Goal: Information Seeking & Learning: Learn about a topic

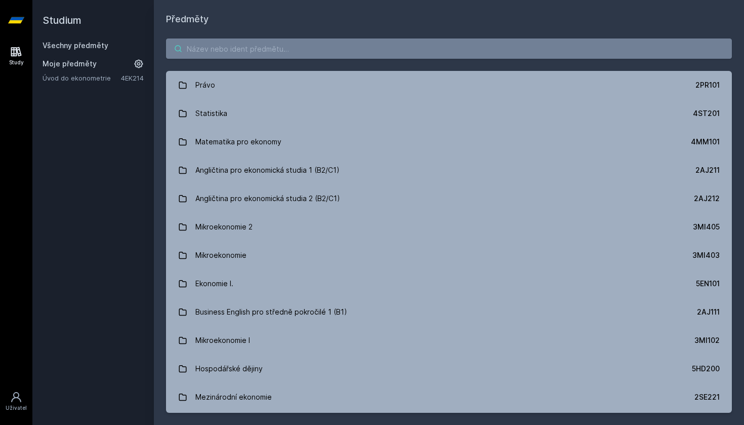
click at [226, 44] on input "search" at bounding box center [449, 48] width 566 height 20
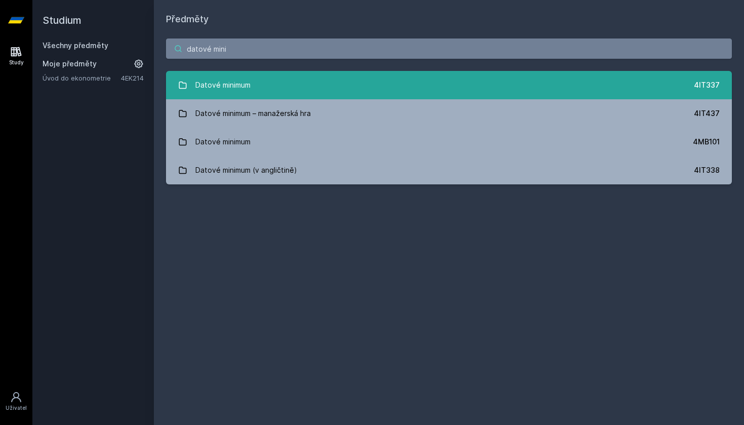
type input "datové mini"
click at [254, 77] on link "Datové minimum 4IT337" at bounding box center [449, 85] width 566 height 28
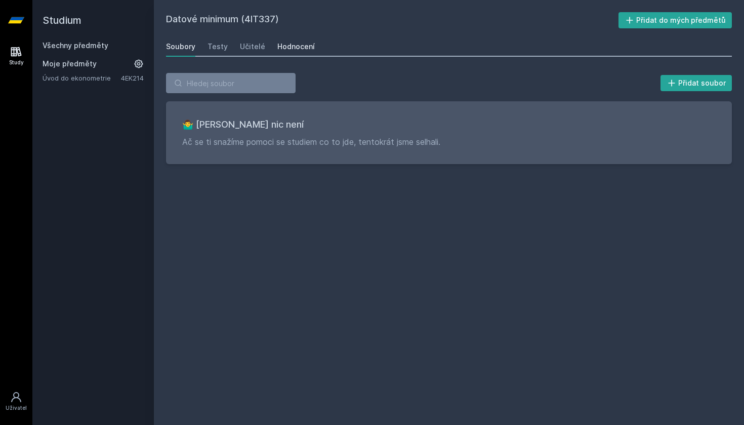
click at [296, 48] on div "Hodnocení" at bounding box center [295, 47] width 37 height 10
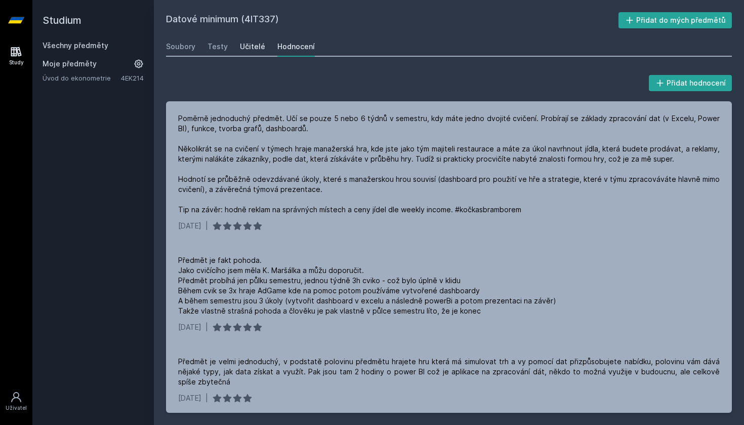
click at [248, 47] on div "Učitelé" at bounding box center [252, 47] width 25 height 10
